Goal: Task Accomplishment & Management: Use online tool/utility

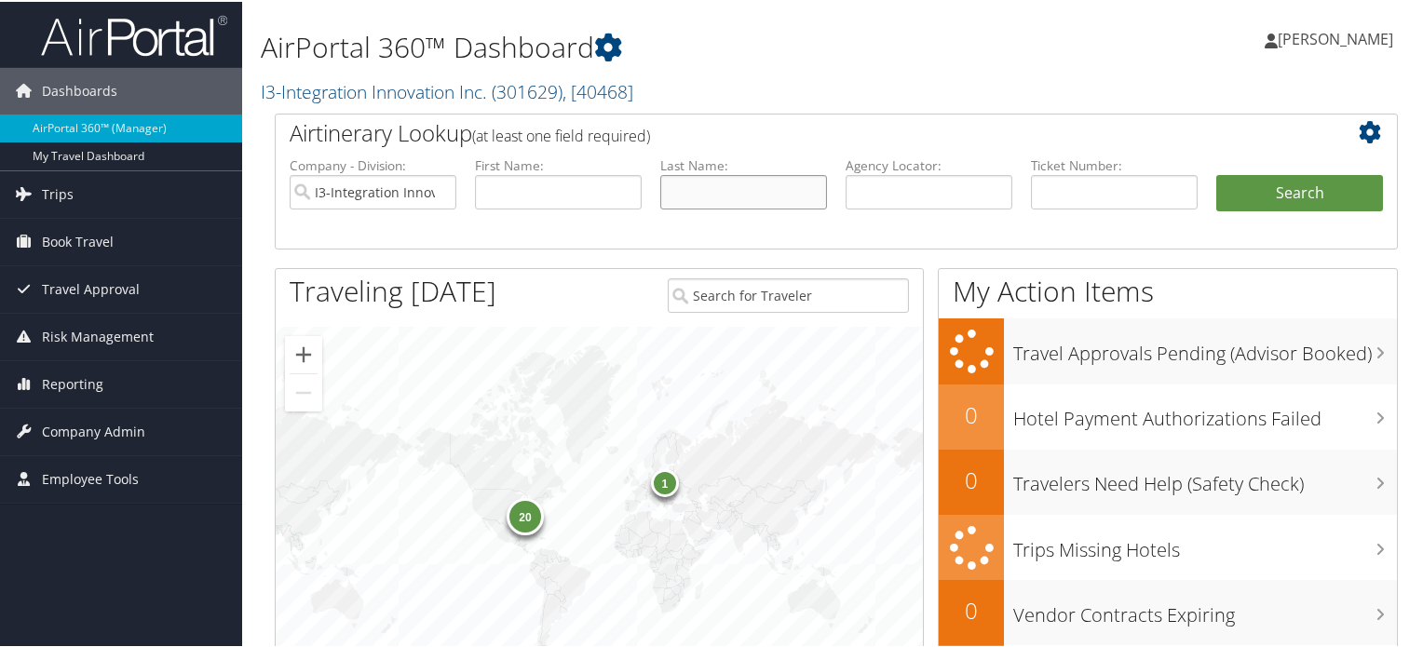
click at [727, 186] on input "text" at bounding box center [743, 190] width 167 height 34
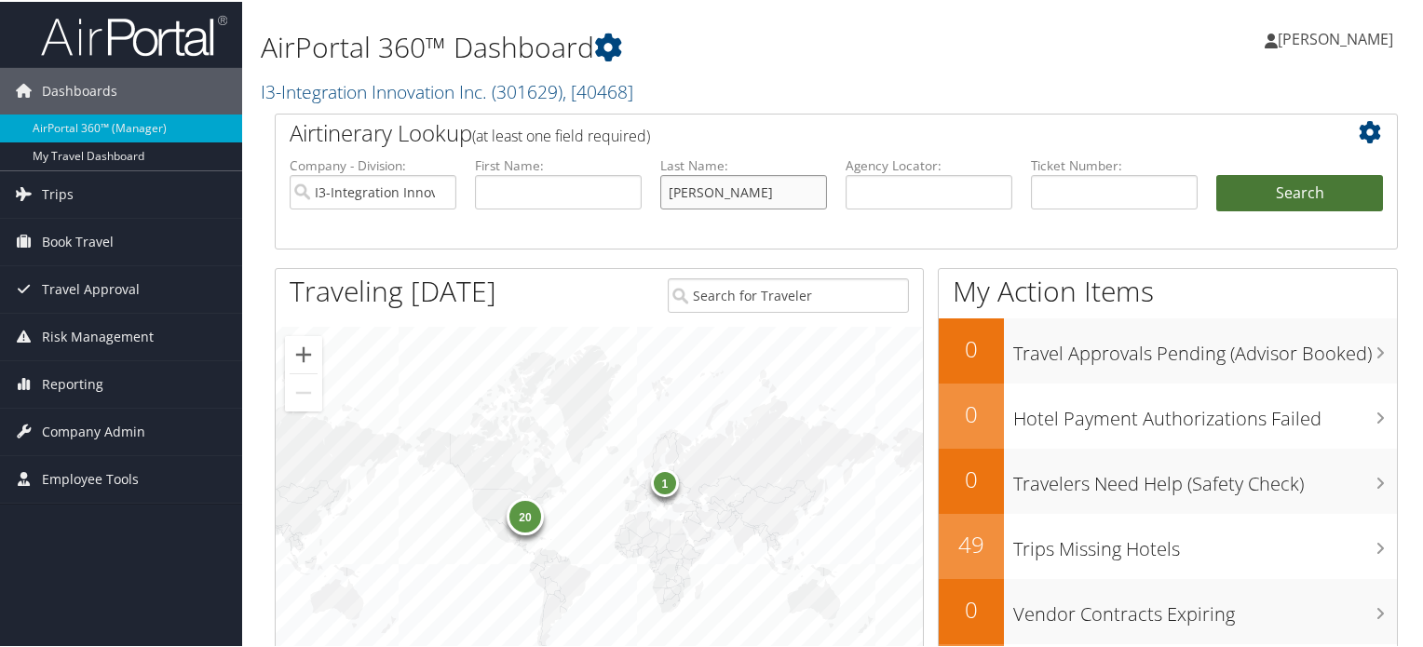
type input "mcgee"
click at [1254, 188] on button "Search" at bounding box center [1300, 191] width 167 height 37
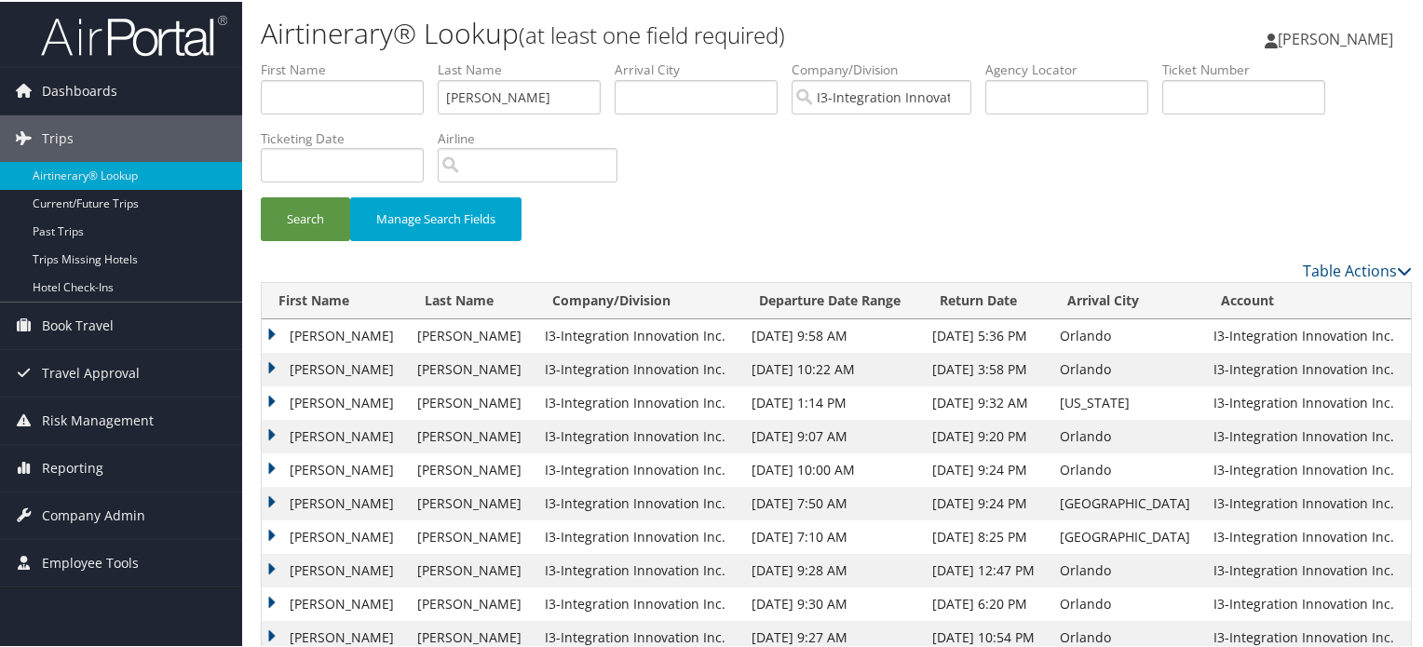
click at [360, 397] on td "[PERSON_NAME]" at bounding box center [335, 402] width 146 height 34
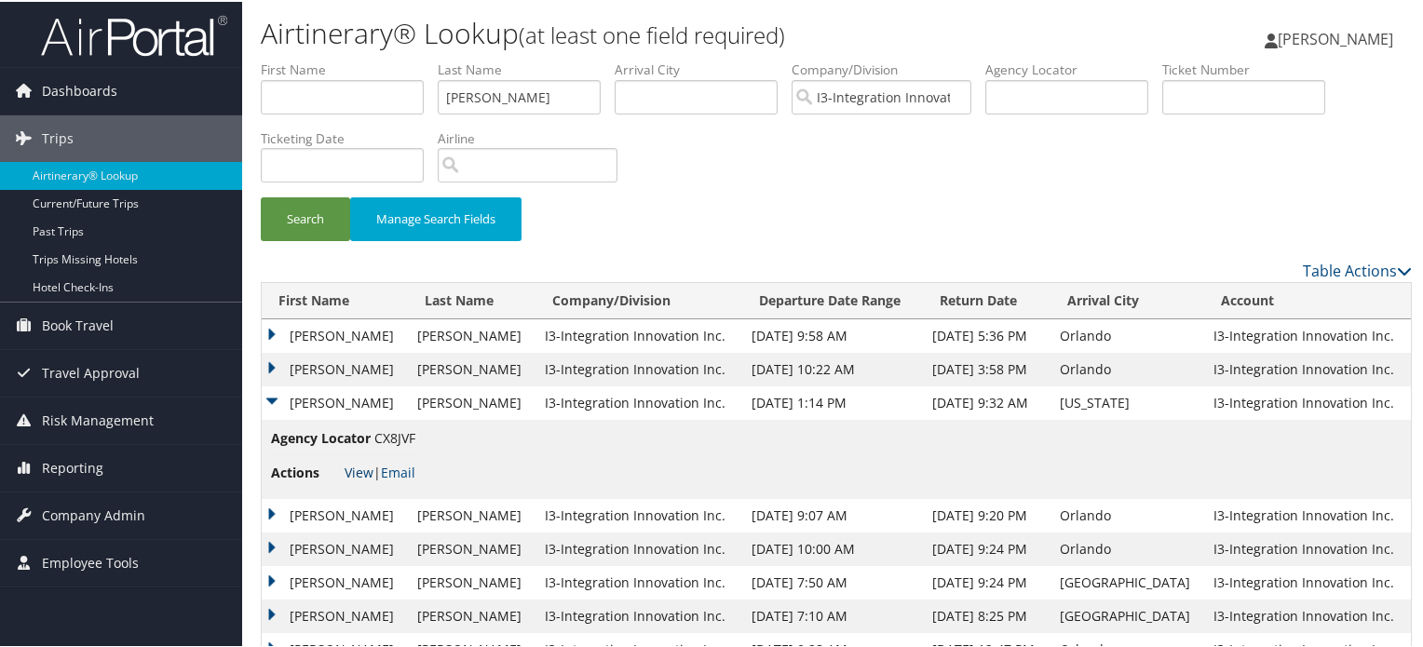
click at [356, 469] on link "View" at bounding box center [359, 471] width 29 height 18
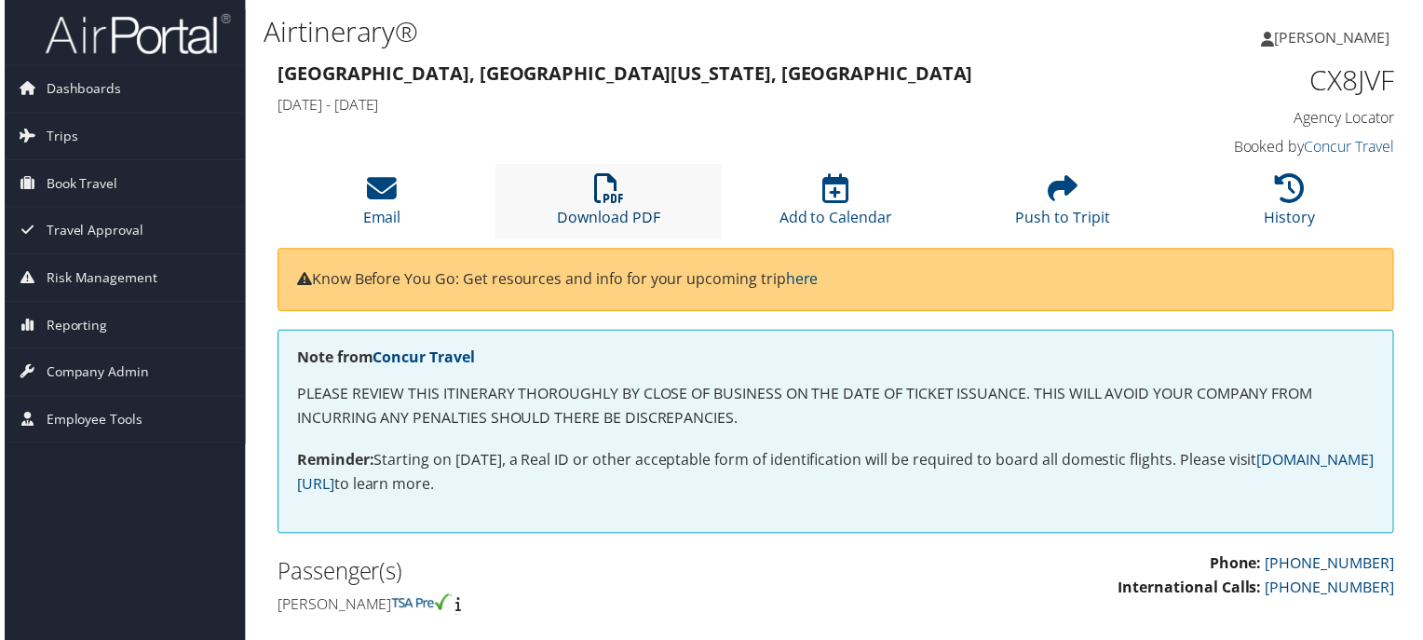
click at [597, 193] on icon at bounding box center [608, 189] width 30 height 30
